Goal: Check status: Check status

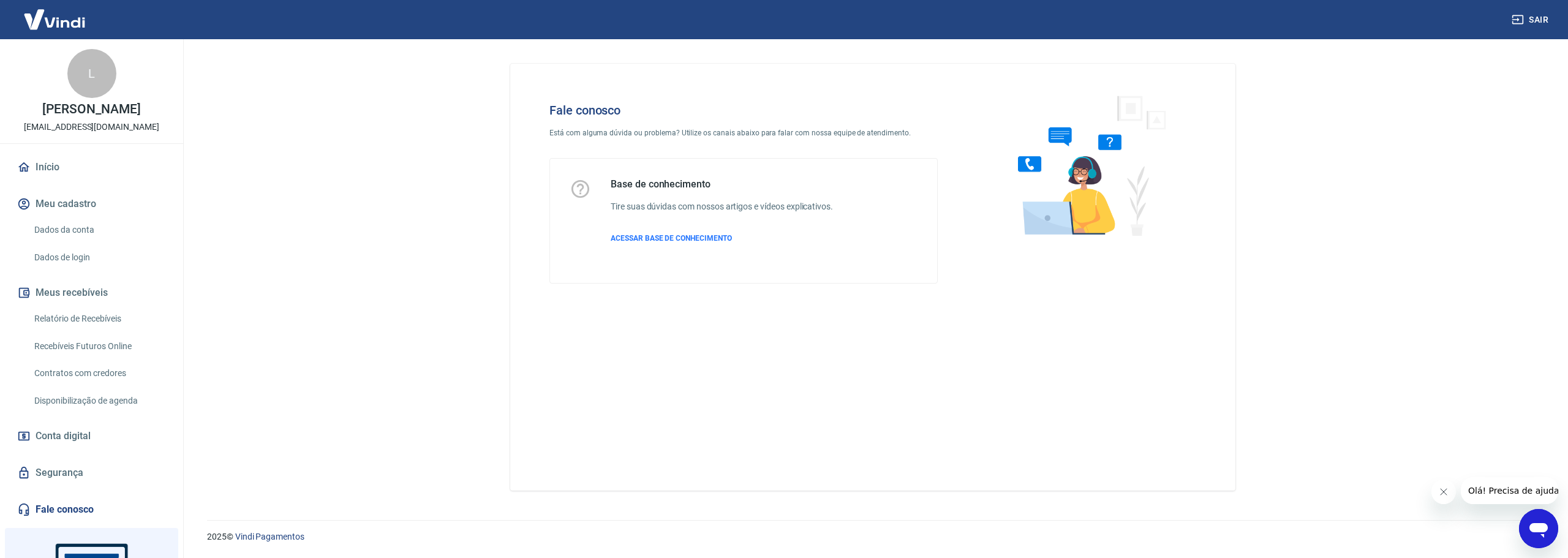
click at [338, 125] on main "Fale conosco Está com alguma dúvida ou problema? Utilize os canais abaixo para …" at bounding box center [873, 298] width 1391 height 519
click at [66, 12] on img at bounding box center [55, 19] width 80 height 37
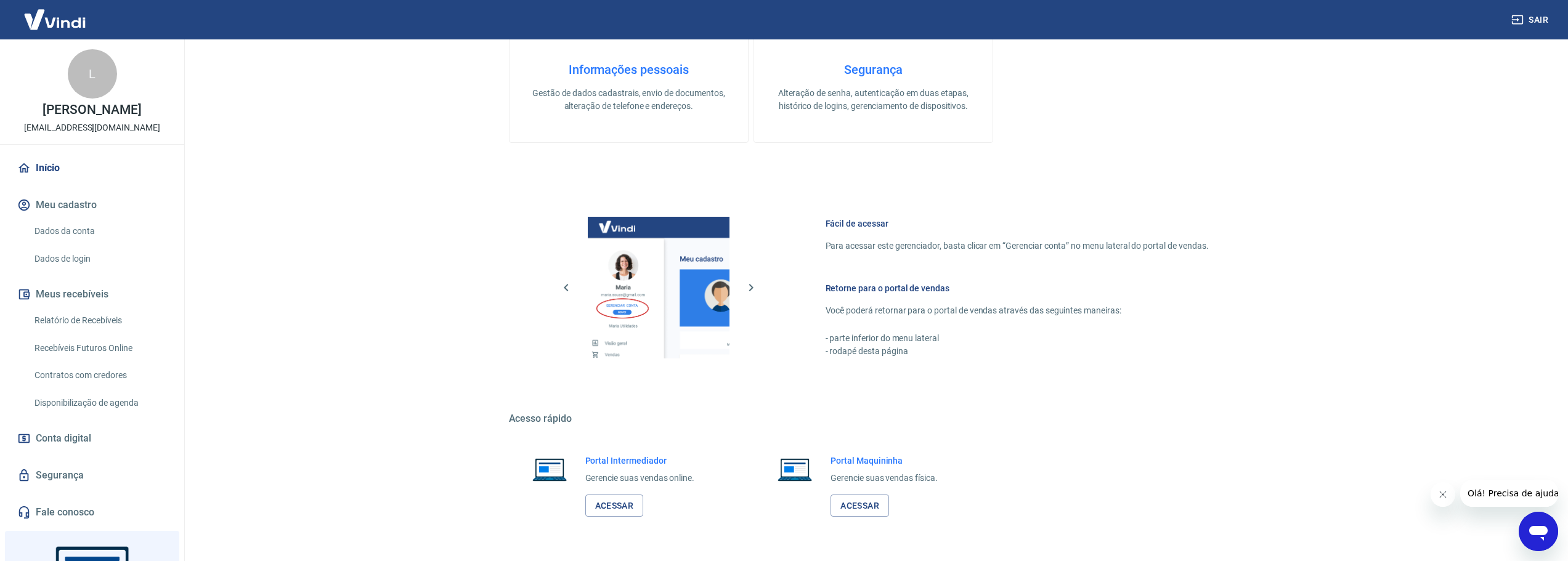
scroll to position [526, 0]
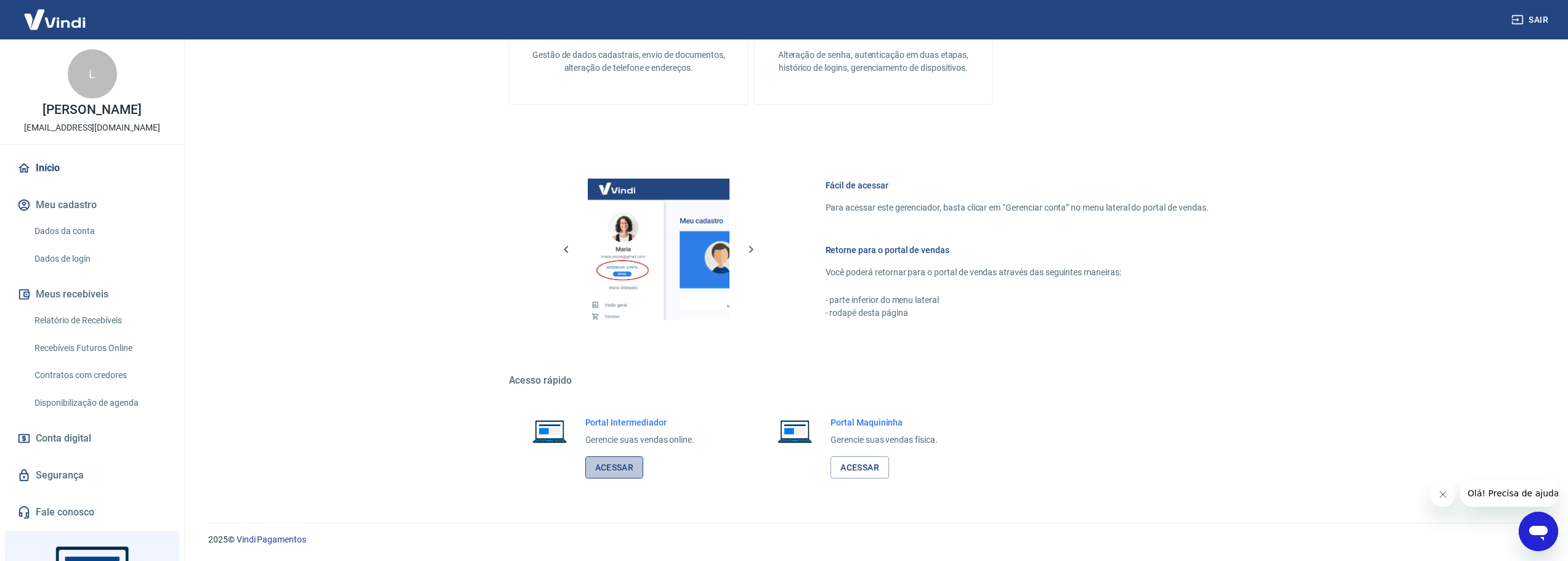
click at [625, 465] on link "Acessar" at bounding box center [614, 467] width 59 height 23
click at [101, 299] on button "Meus recebíveis" at bounding box center [91, 294] width 155 height 27
click at [63, 167] on link "Início" at bounding box center [91, 168] width 155 height 27
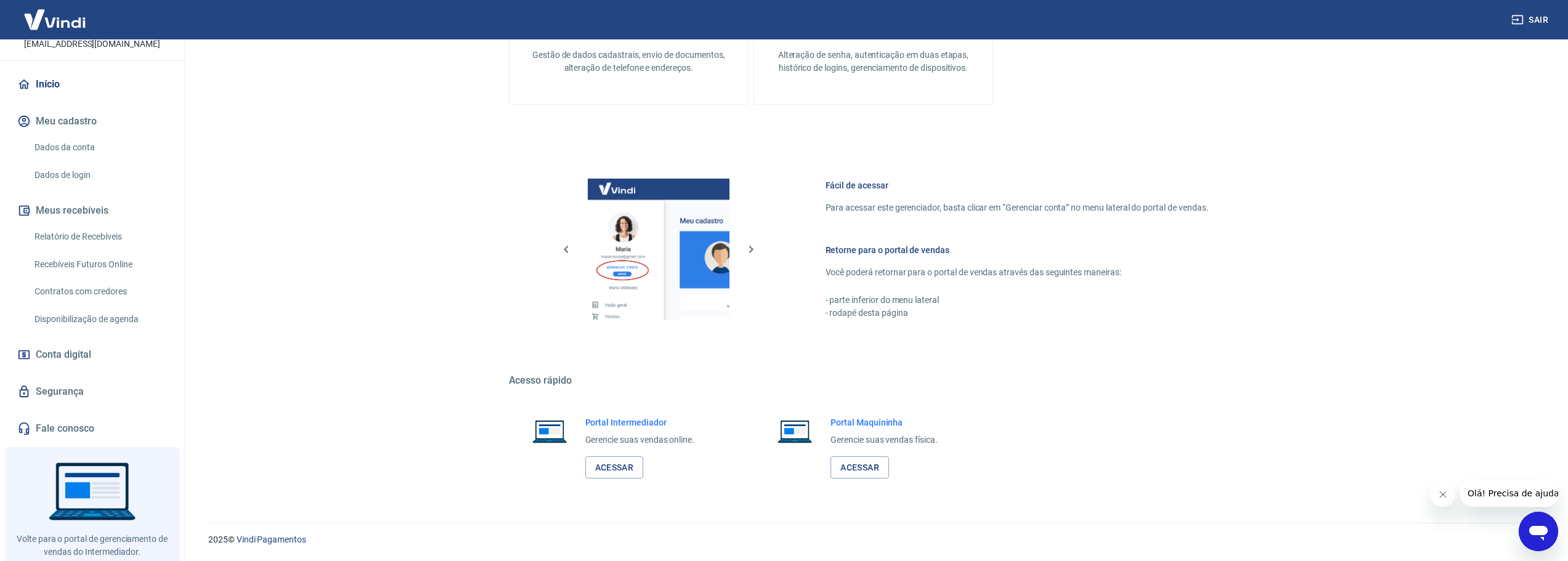
scroll to position [114, 0]
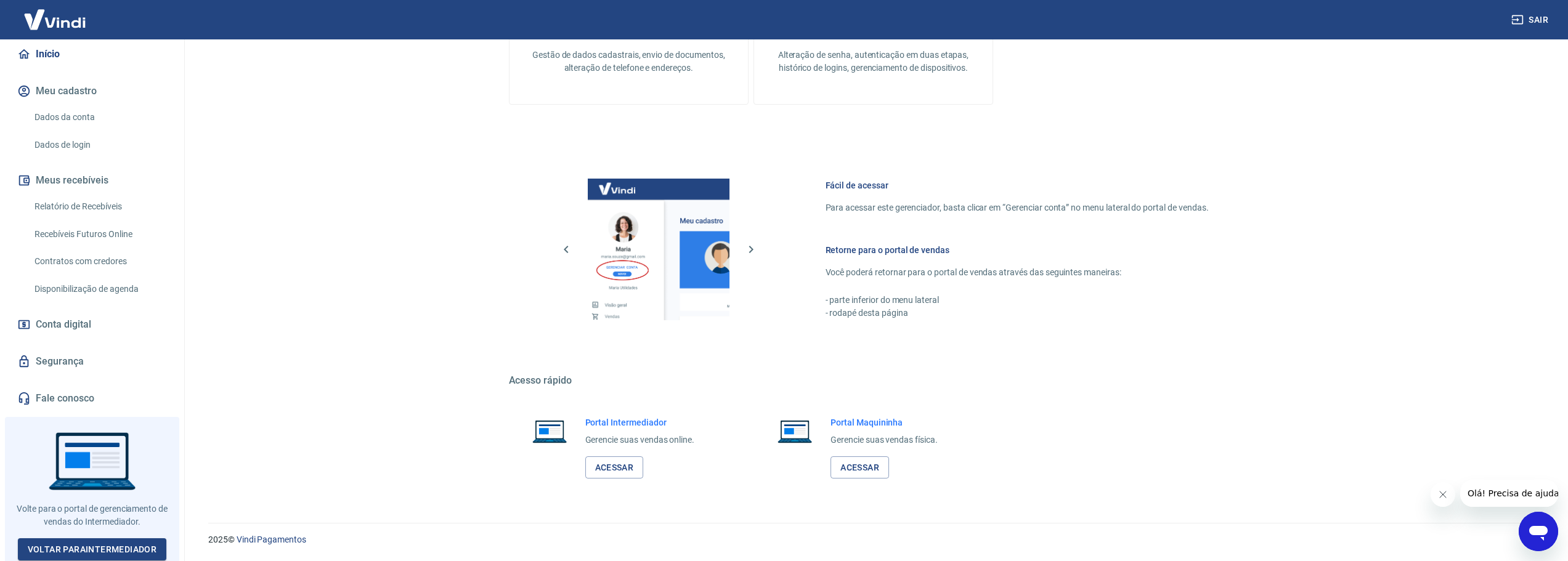
click at [89, 203] on link "Relatório de Recebíveis" at bounding box center [99, 206] width 140 height 26
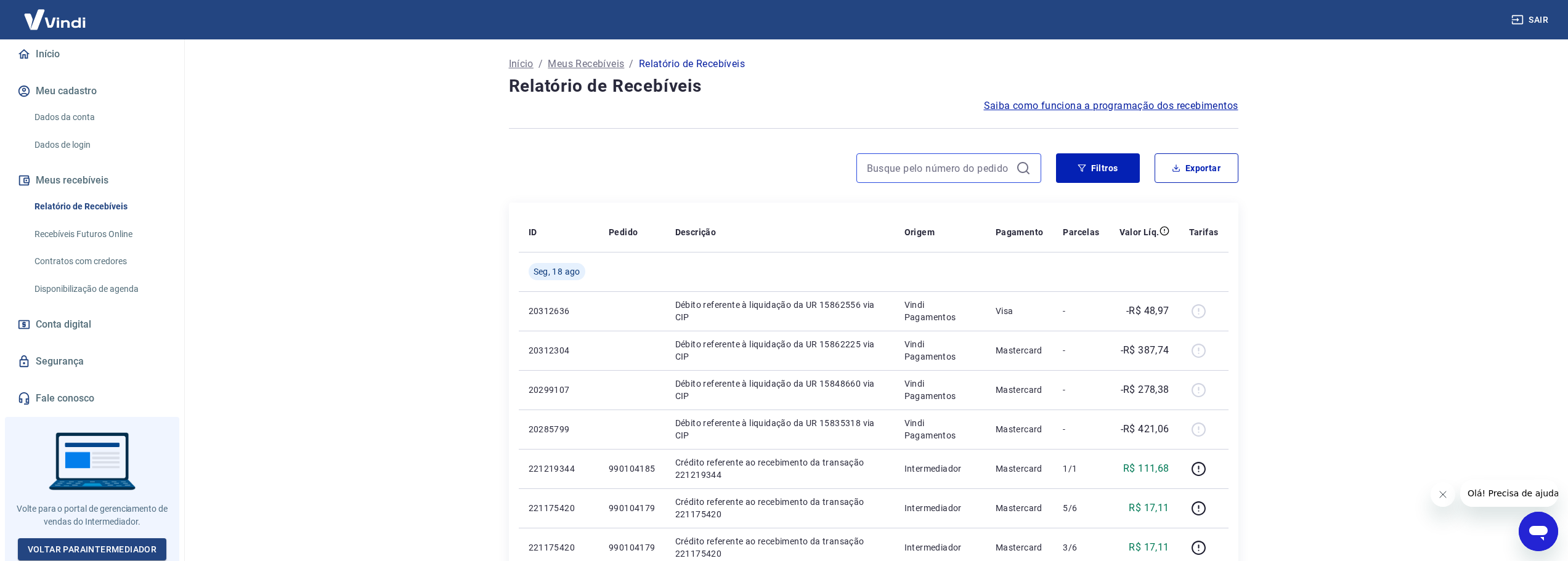
click at [936, 165] on input at bounding box center [939, 168] width 144 height 18
paste input "216352798"
type input "216352798"
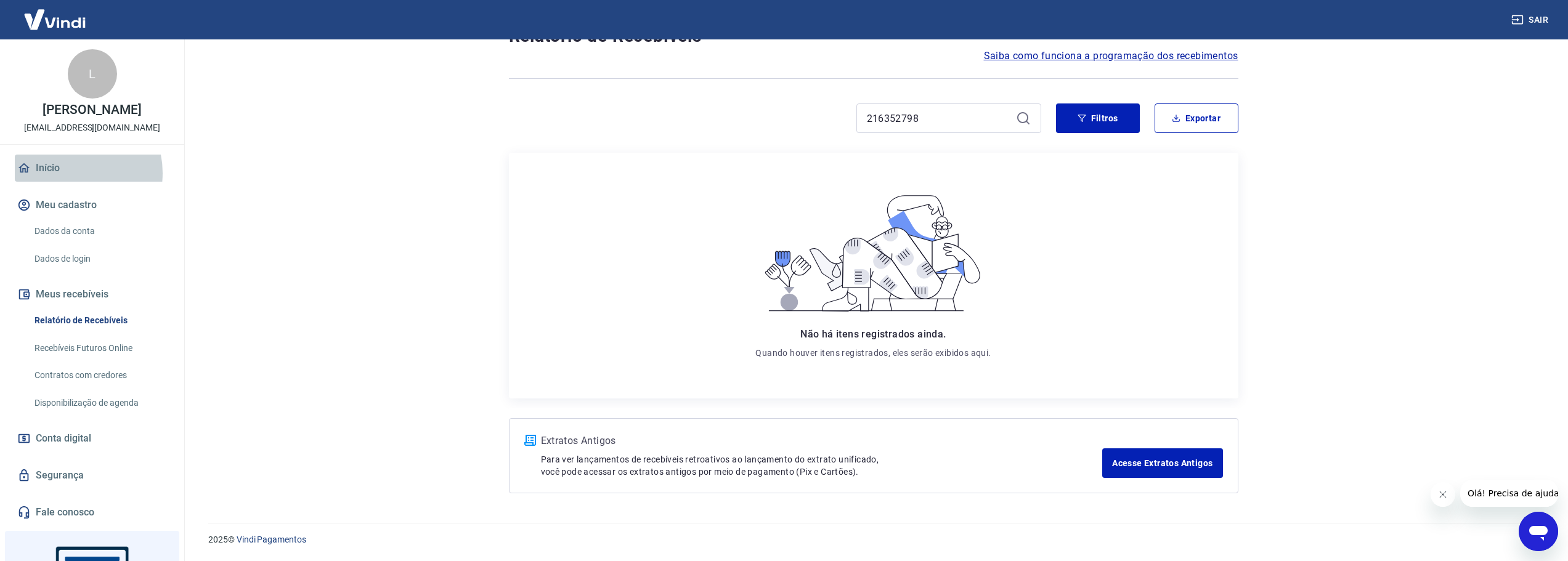
click at [67, 173] on link "Início" at bounding box center [91, 168] width 155 height 27
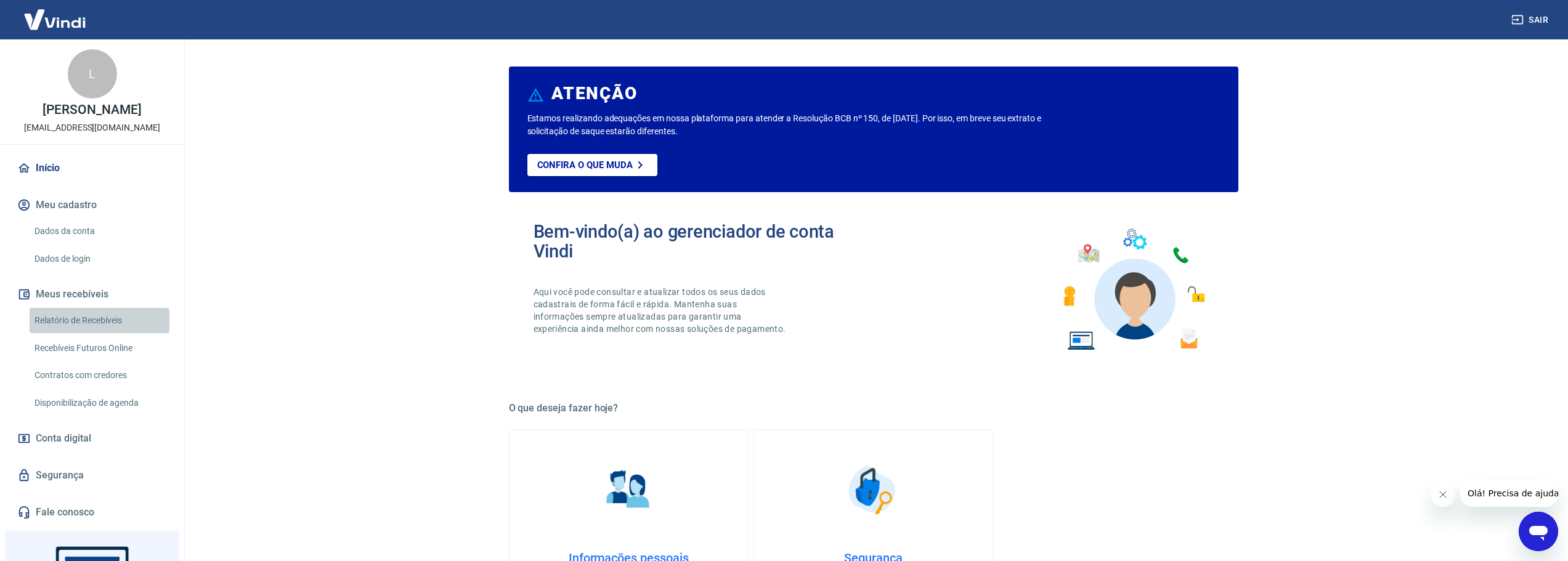
click at [127, 319] on link "Relatório de Recebíveis" at bounding box center [99, 321] width 140 height 26
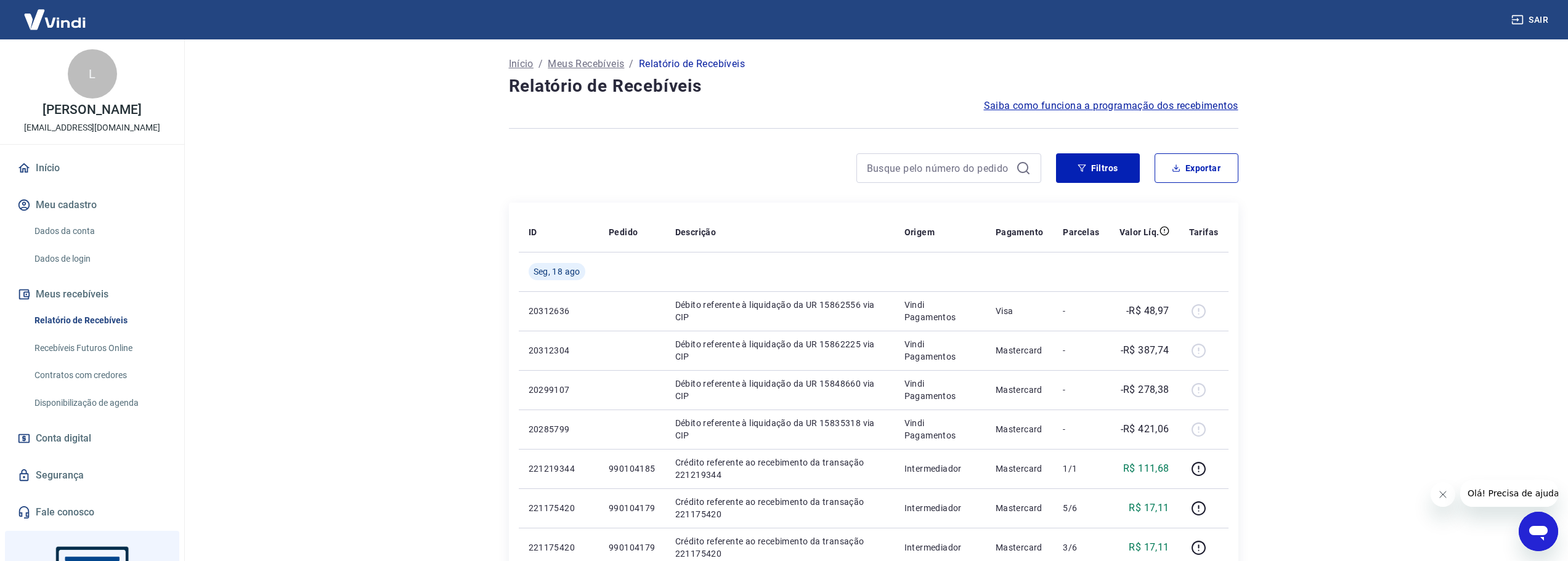
click at [968, 177] on div at bounding box center [949, 168] width 185 height 29
click at [980, 169] on input at bounding box center [939, 168] width 144 height 18
paste input "216352798"
click at [980, 169] on input "216352798" at bounding box center [939, 168] width 144 height 18
paste input "216352798"
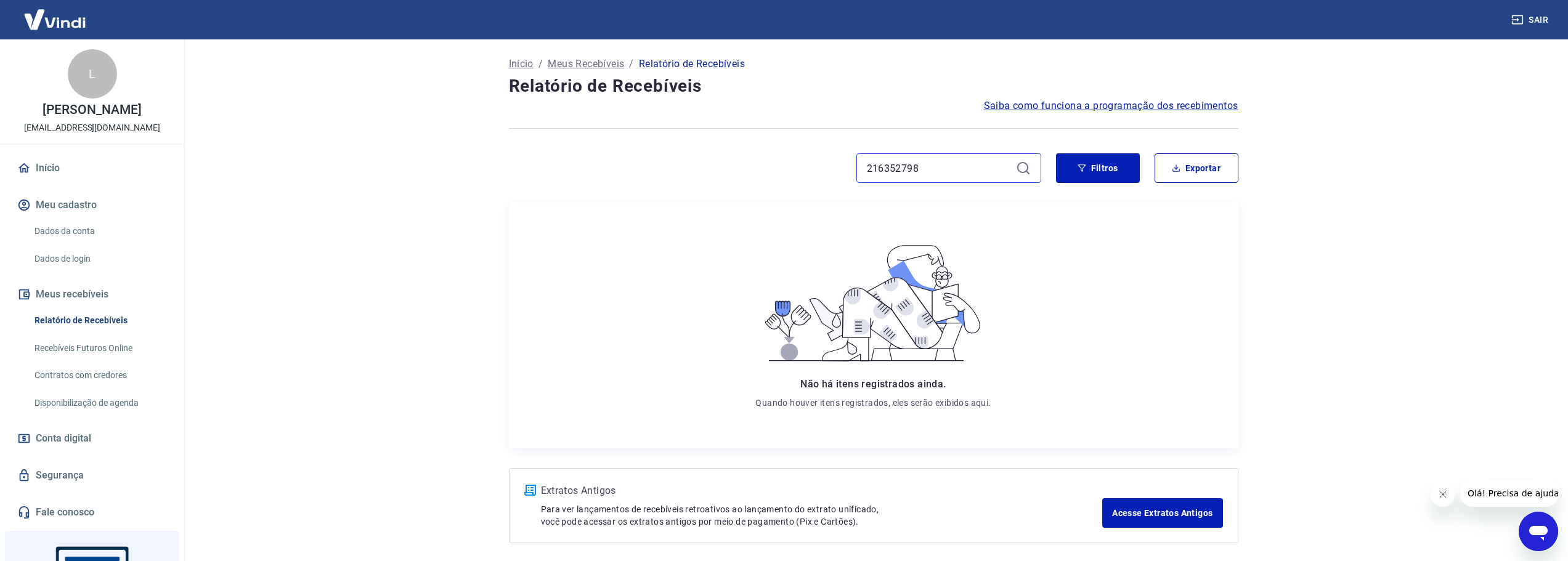
paste input "990103747"
type input "990103747"
